Goal: Check status: Check status

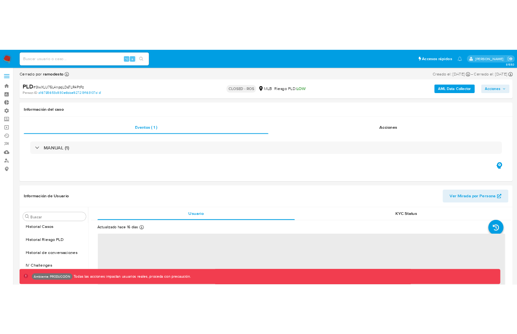
scroll to position [361, 0]
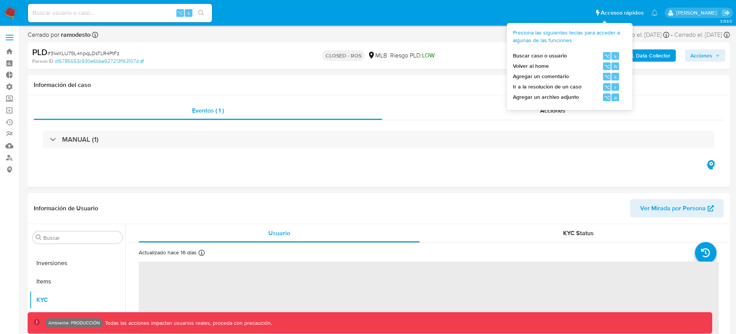
select select "10"
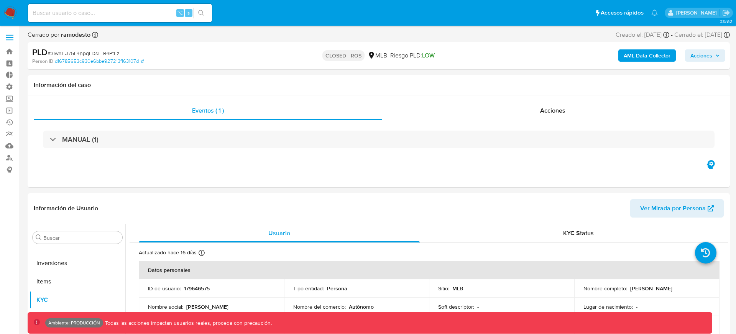
click at [649, 56] on b "AML Data Collector" at bounding box center [646, 55] width 47 height 12
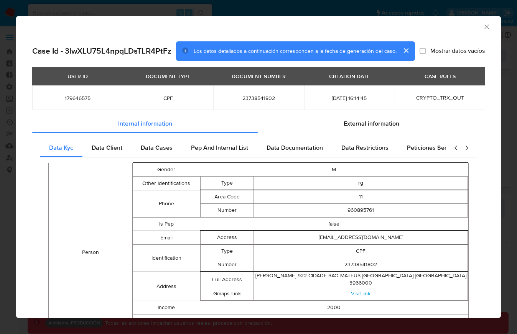
scroll to position [0, 0]
click at [330, 128] on div "External information" at bounding box center [371, 124] width 227 height 18
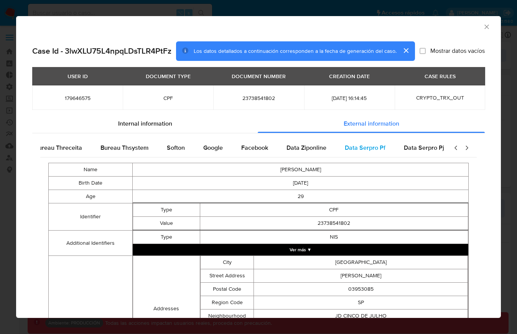
scroll to position [0, 280]
click at [207, 145] on span "Google" at bounding box center [211, 147] width 20 height 9
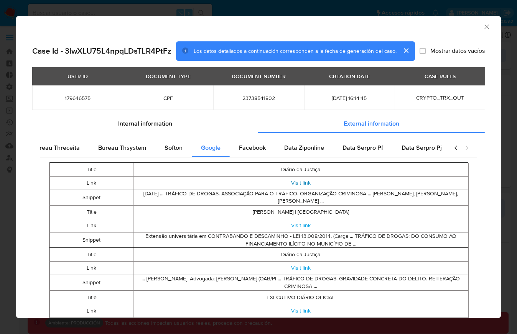
click at [303, 182] on link "Visit link" at bounding box center [301, 183] width 20 height 8
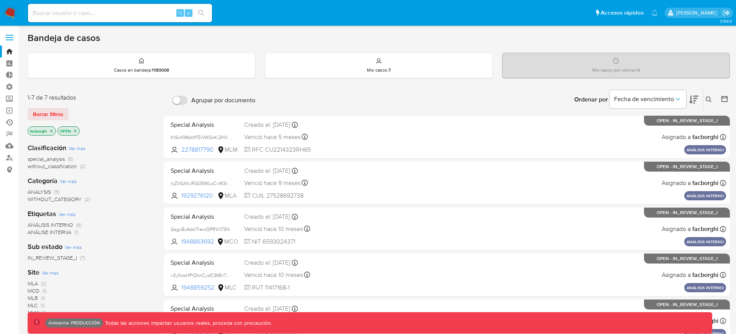
click at [11, 123] on link "Ejecuciones automáticas" at bounding box center [45, 122] width 91 height 12
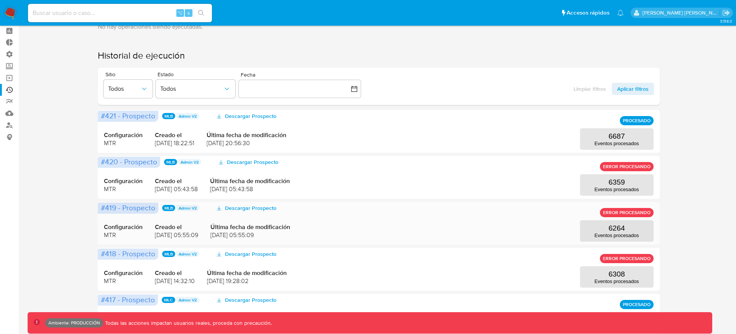
scroll to position [36, 0]
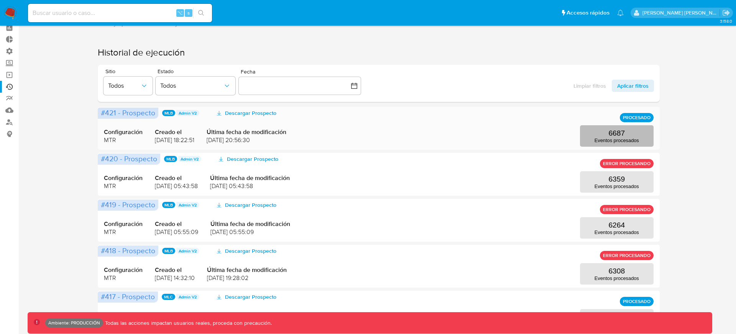
click at [601, 140] on p "Eventos procesados" at bounding box center [616, 141] width 44 height 6
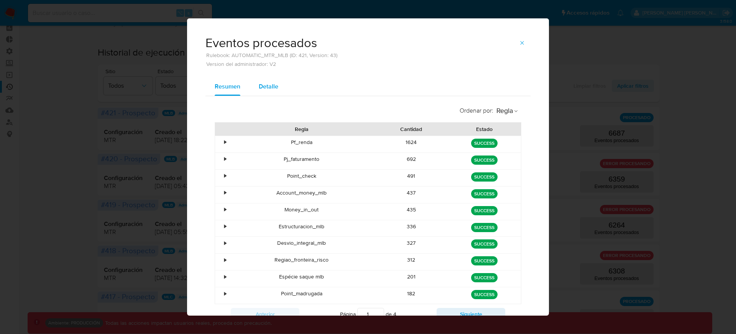
click at [271, 85] on span "Detalle" at bounding box center [269, 86] width 20 height 9
select select "10"
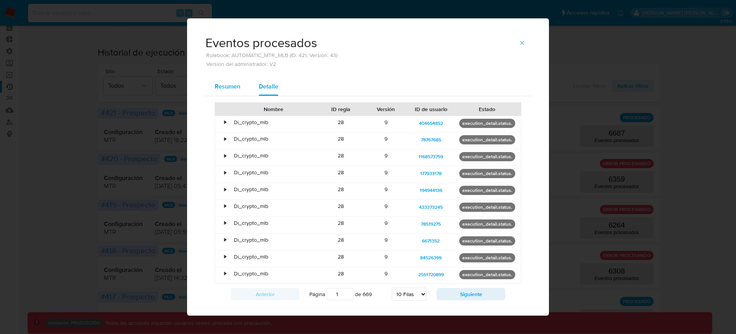
click at [226, 89] on span "Resumen" at bounding box center [228, 86] width 26 height 9
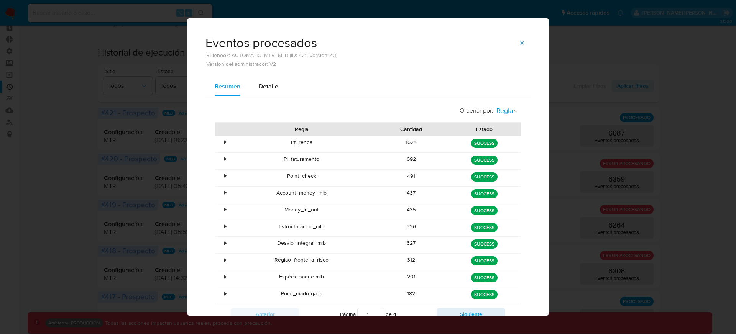
click at [510, 110] on span "Regla" at bounding box center [504, 111] width 16 height 9
click at [501, 126] on span "Estado" at bounding box center [505, 128] width 18 height 8
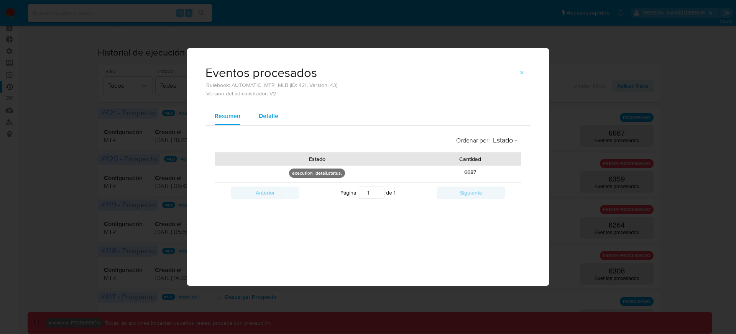
click at [271, 118] on span "Detalle" at bounding box center [269, 116] width 20 height 9
select select "10"
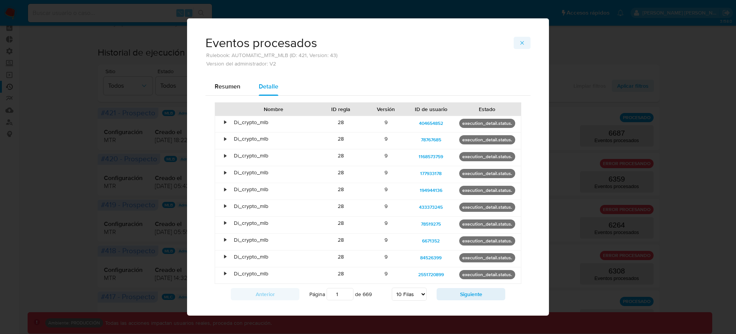
click at [520, 40] on icon "button" at bounding box center [522, 43] width 6 height 6
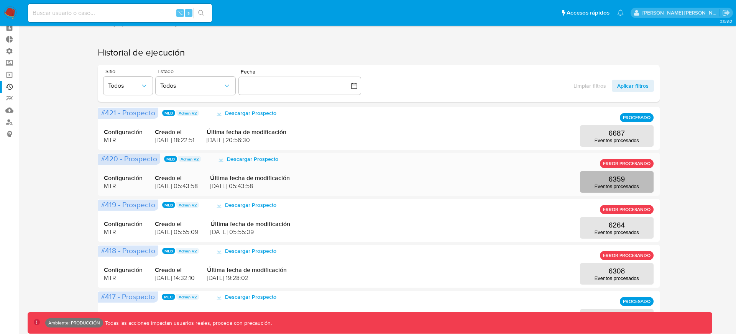
click at [599, 189] on p "Eventos procesados" at bounding box center [616, 187] width 44 height 6
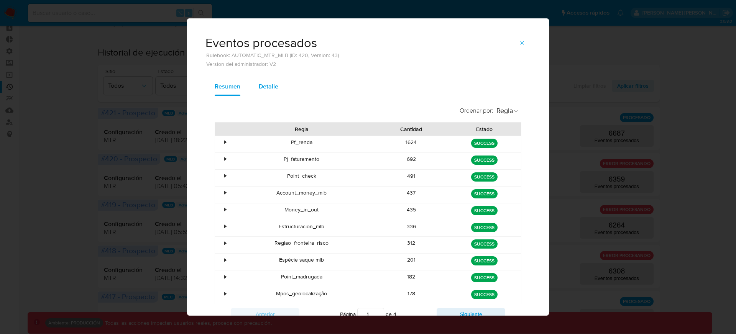
click at [267, 86] on span "Detalle" at bounding box center [269, 86] width 20 height 9
select select "10"
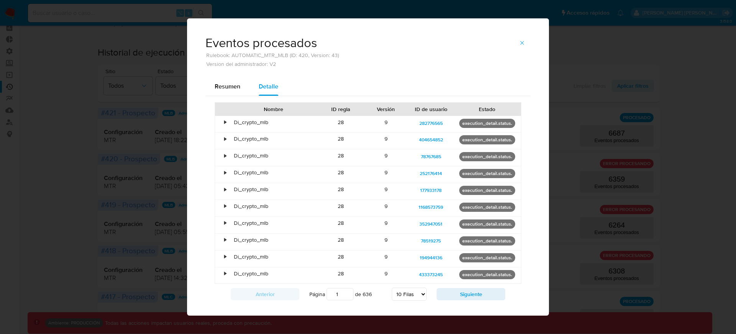
drag, startPoint x: 524, startPoint y: 42, endPoint x: 105, endPoint y: 0, distance: 420.9
click at [113, 9] on div "Eventos procesados Rulebook: AUTOMATIC_MTR_MLB (ID: 420, Version: 43) Version d…" at bounding box center [368, 167] width 736 height 334
